Goal: Transaction & Acquisition: Purchase product/service

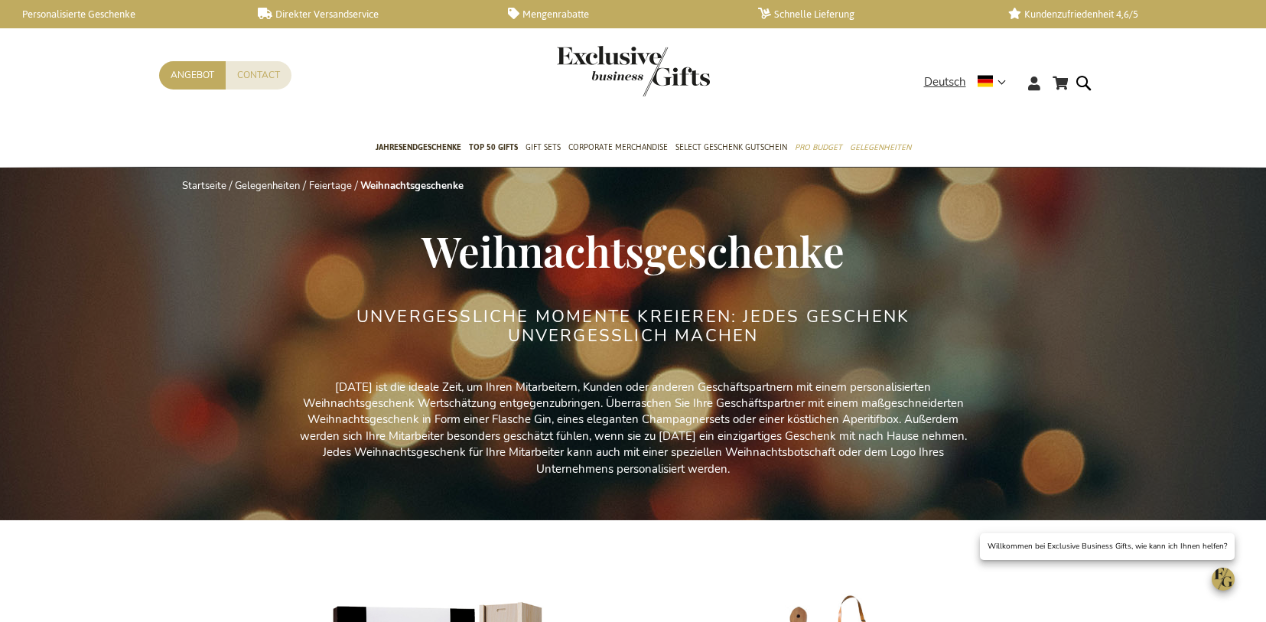
click at [182, 179] on link "Startseite" at bounding box center [204, 186] width 44 height 14
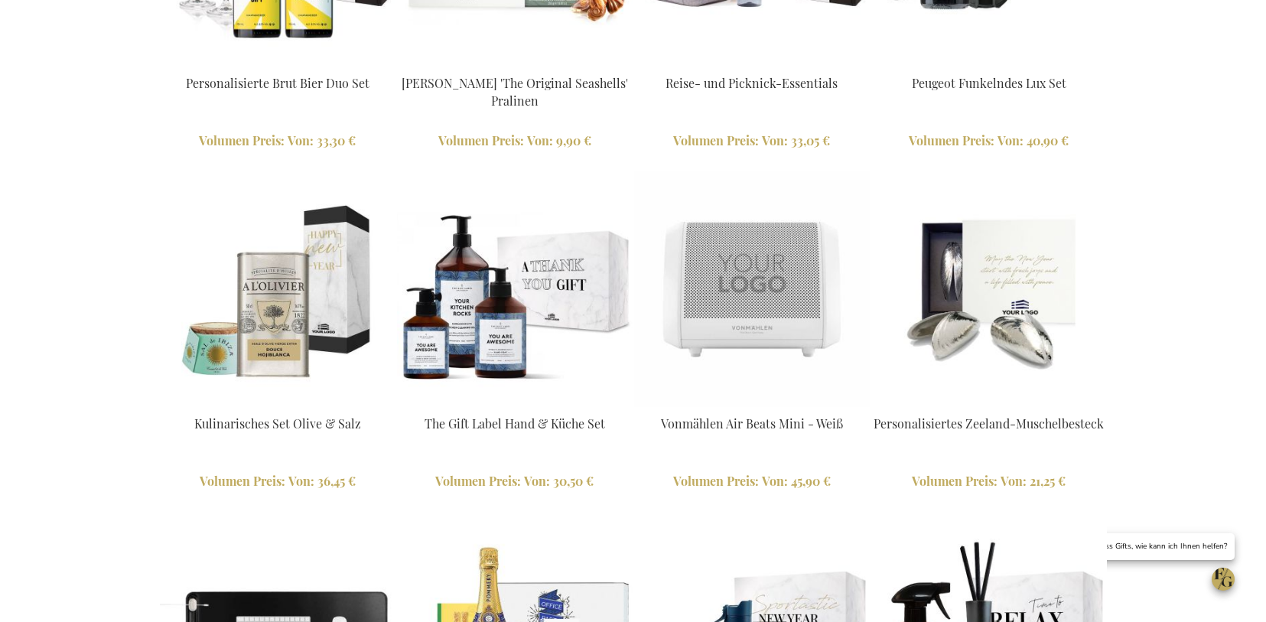
scroll to position [1609, 0]
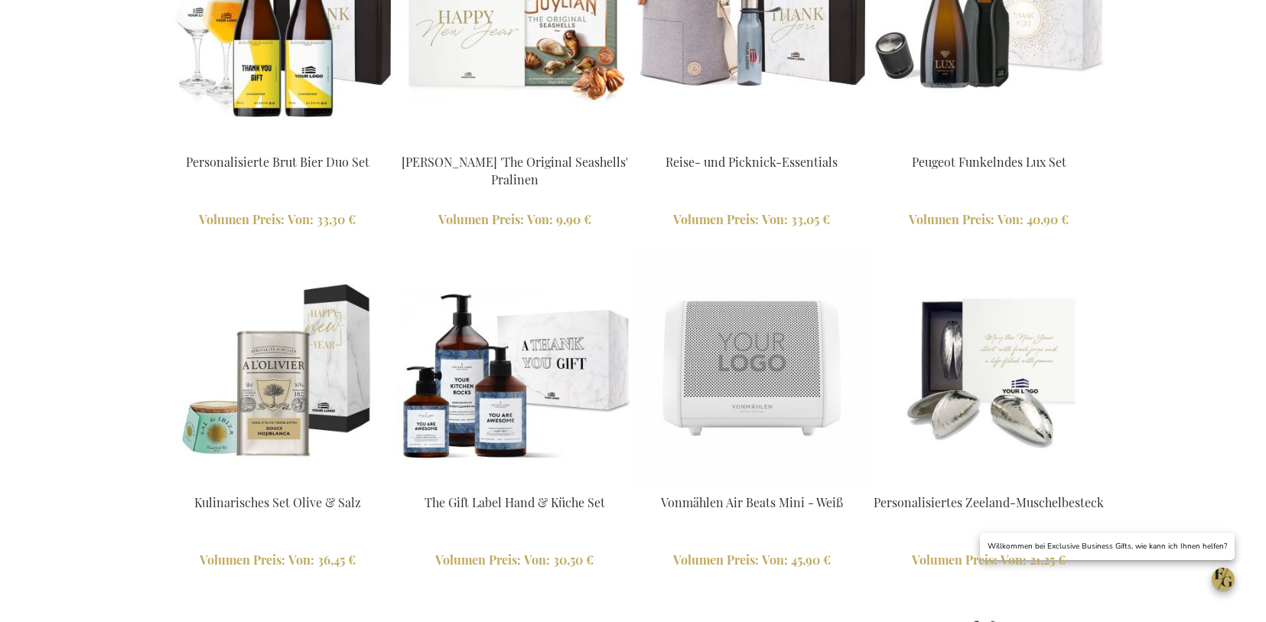
click at [1001, 552] on span "Von" at bounding box center [1014, 560] width 26 height 16
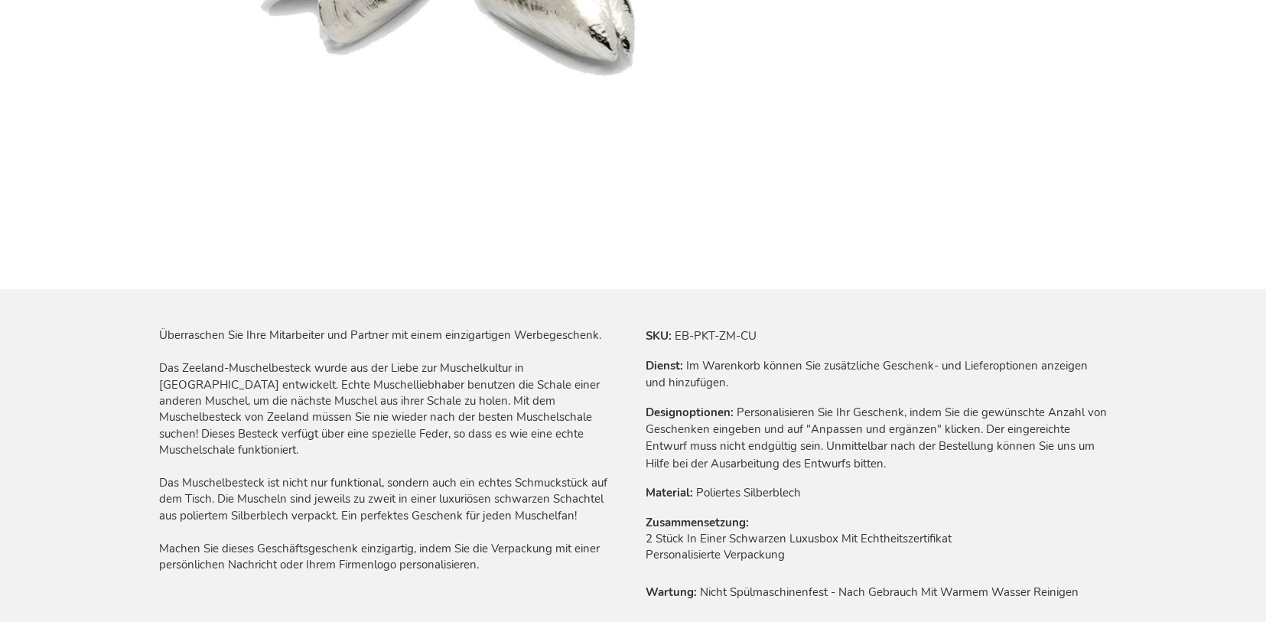
scroll to position [673, 0]
